Goal: Find specific page/section: Find specific page/section

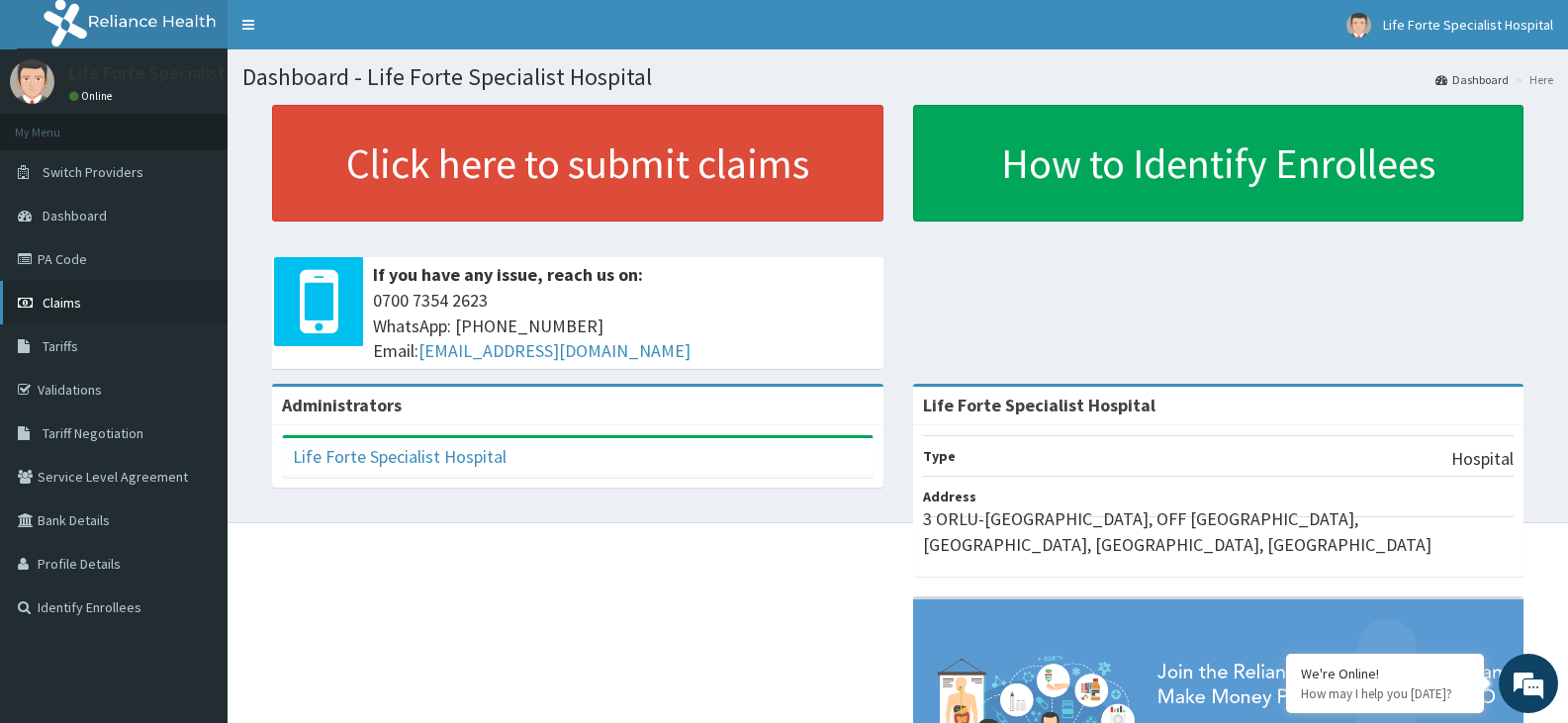
click at [121, 294] on link "Claims" at bounding box center [114, 303] width 227 height 44
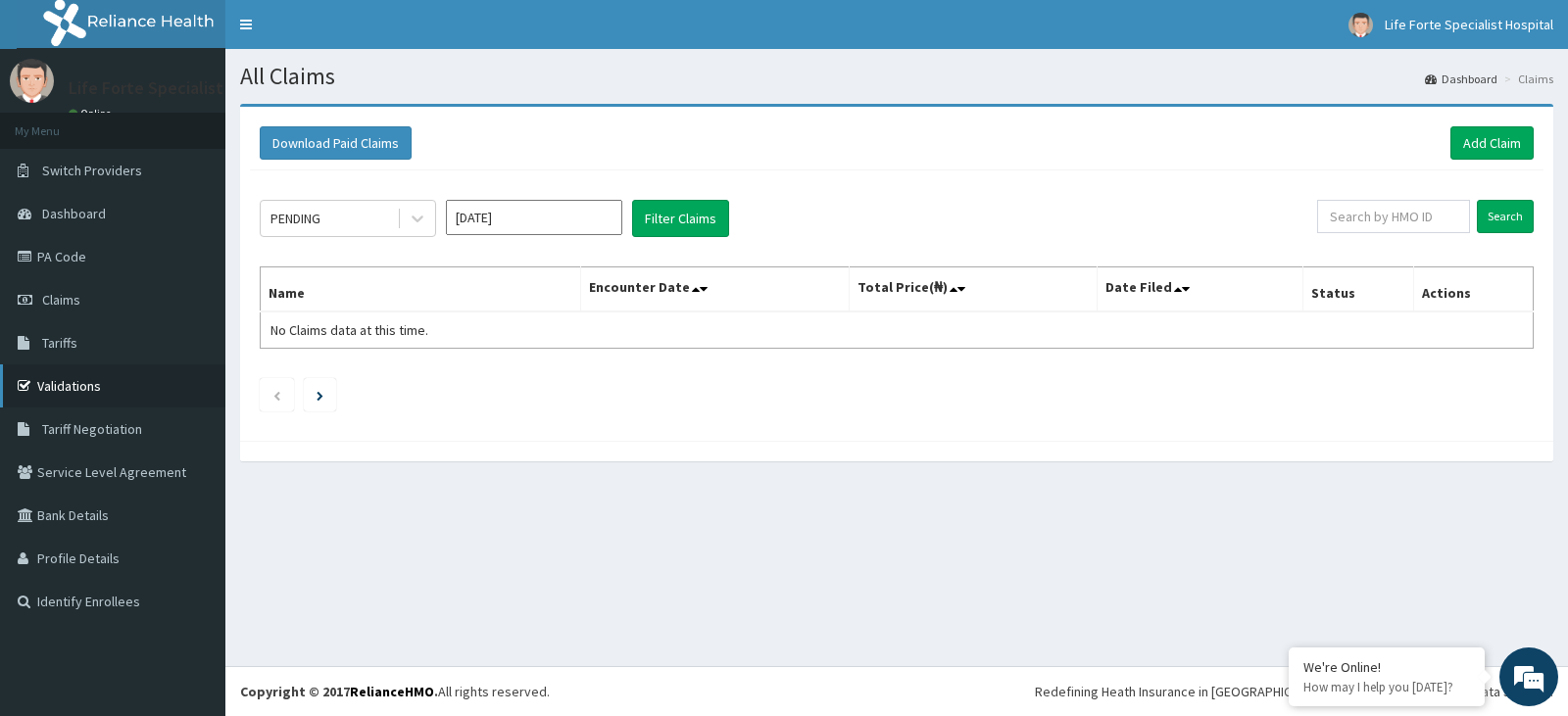
click at [89, 386] on link "Validations" at bounding box center [113, 386] width 225 height 43
